Goal: Information Seeking & Learning: Learn about a topic

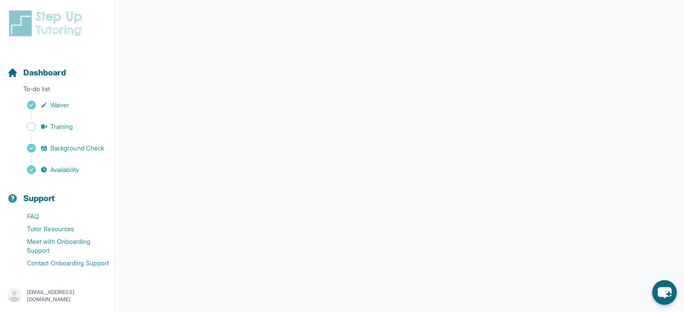
scroll to position [165, 0]
click at [58, 35] on img at bounding box center [47, 23] width 80 height 29
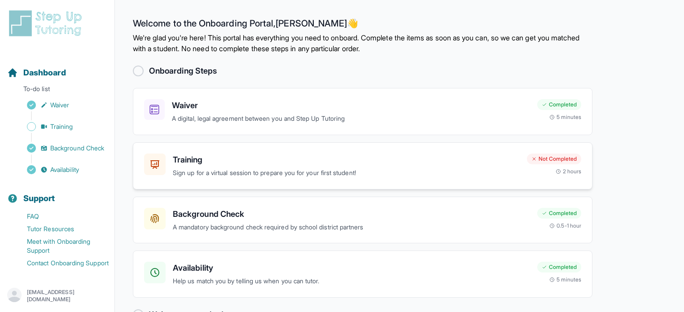
click at [183, 160] on h3 "Training" at bounding box center [346, 159] width 347 height 13
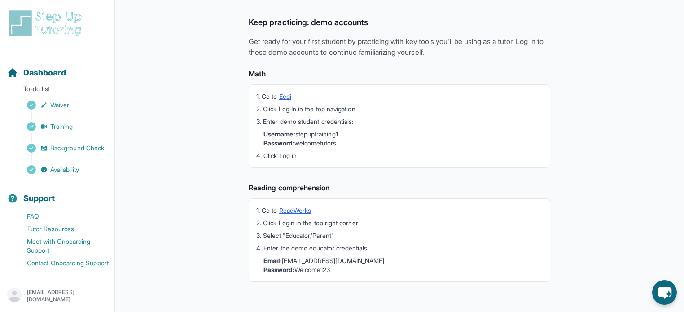
scroll to position [253, 0]
